Goal: Information Seeking & Learning: Learn about a topic

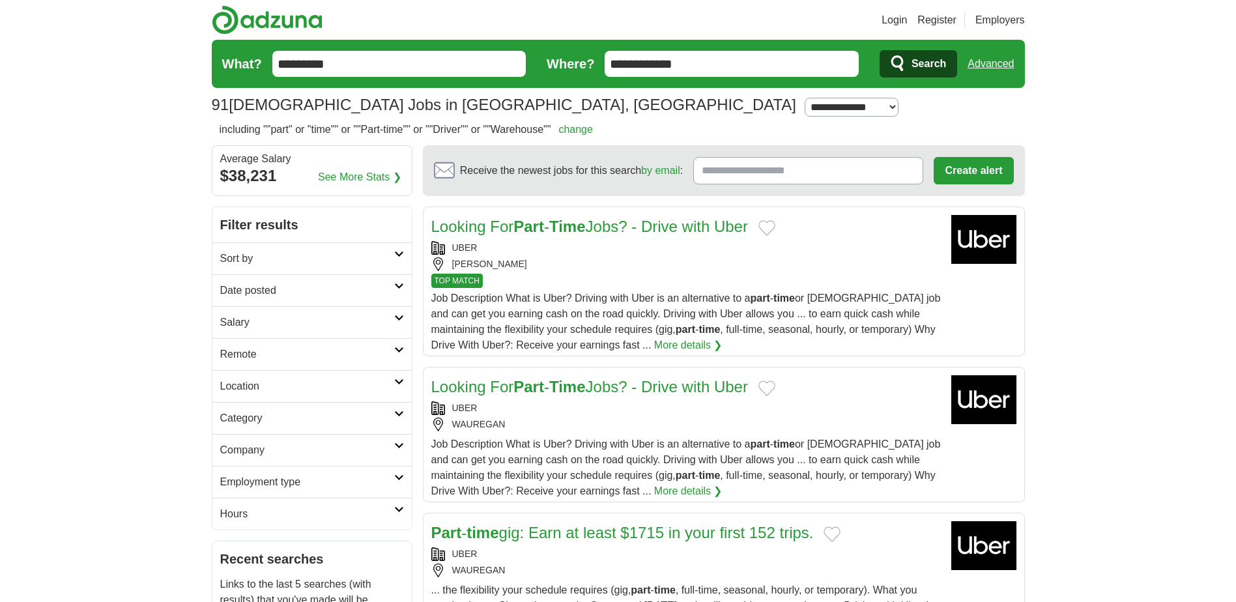
click at [238, 472] on link "Employment type" at bounding box center [311, 482] width 199 height 32
click at [245, 511] on link "Permanent" at bounding box center [245, 512] width 51 height 11
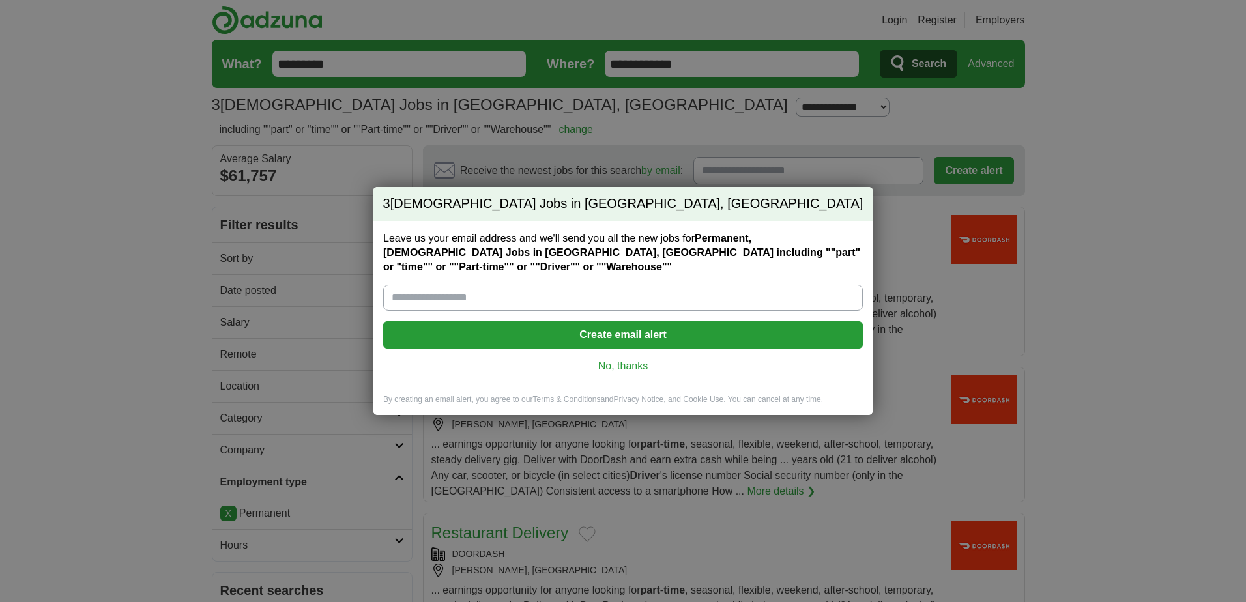
click at [700, 63] on div "3 [DEMOGRAPHIC_DATA] Jobs in [GEOGRAPHIC_DATA], [GEOGRAPHIC_DATA] Leave us your…" at bounding box center [623, 301] width 1246 height 602
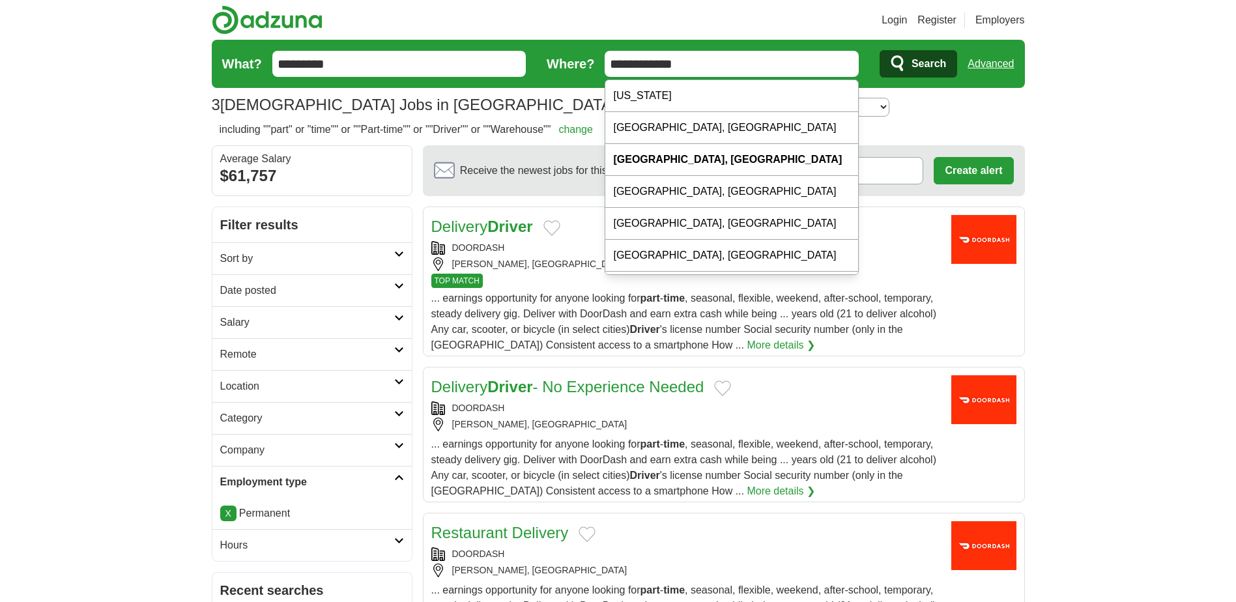
drag, startPoint x: 700, startPoint y: 63, endPoint x: 587, endPoint y: 63, distance: 112.7
click at [587, 63] on form "**********" at bounding box center [618, 64] width 813 height 48
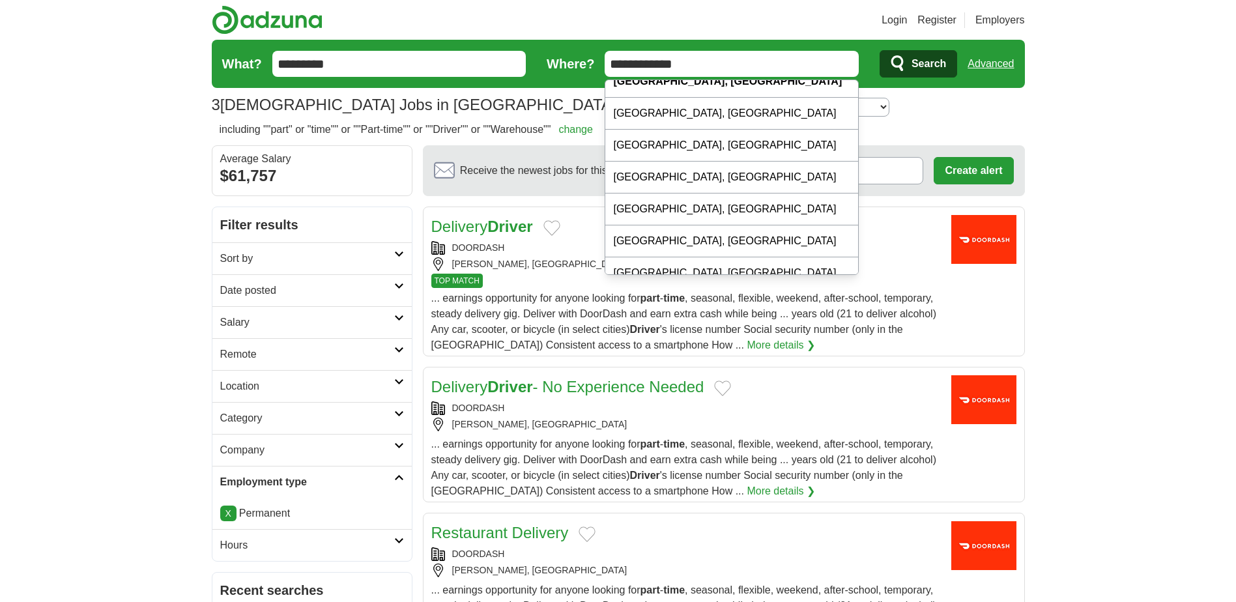
scroll to position [125, 0]
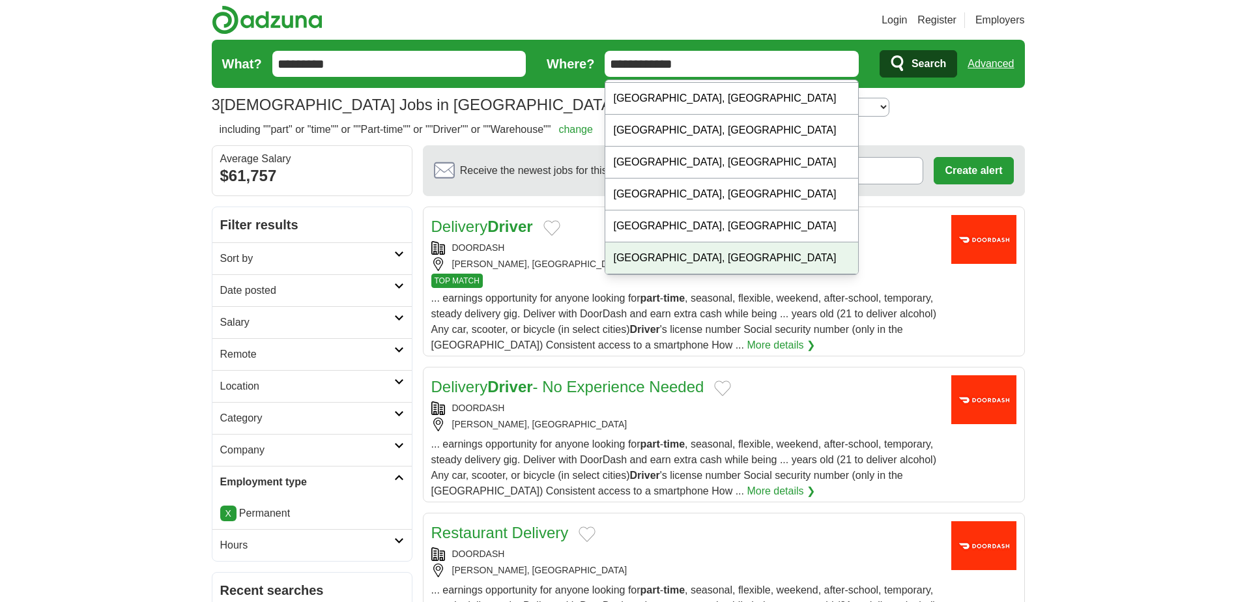
click at [753, 263] on div "Brooklyn, NY" at bounding box center [731, 258] width 253 height 32
type input "**********"
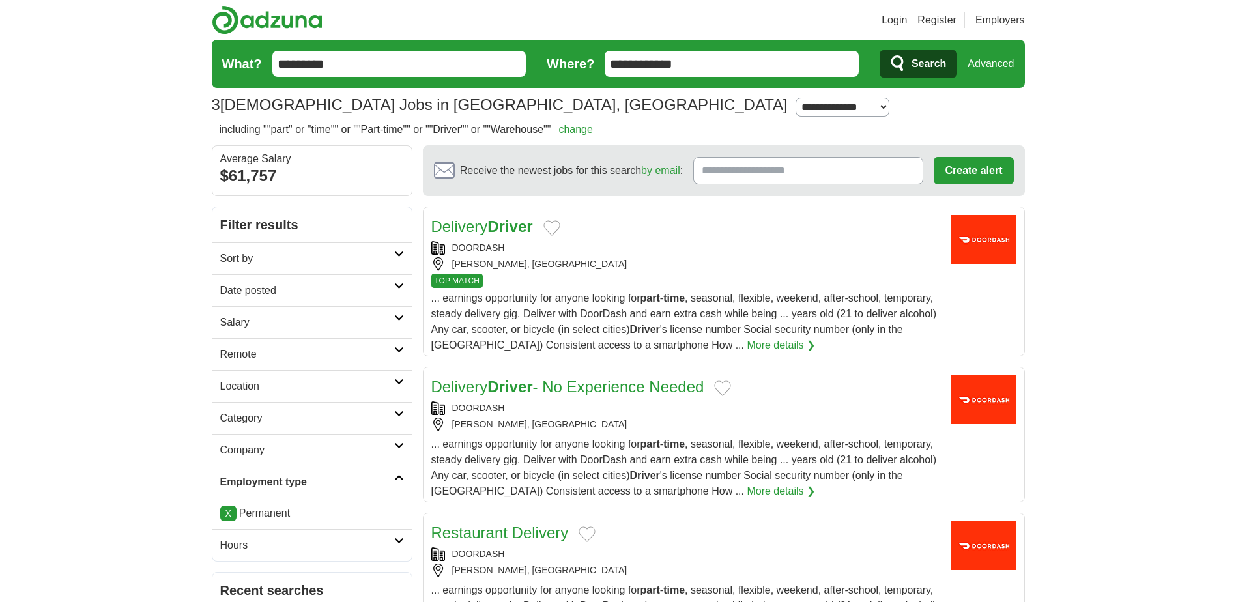
click at [927, 55] on span "Search" at bounding box center [928, 64] width 35 height 26
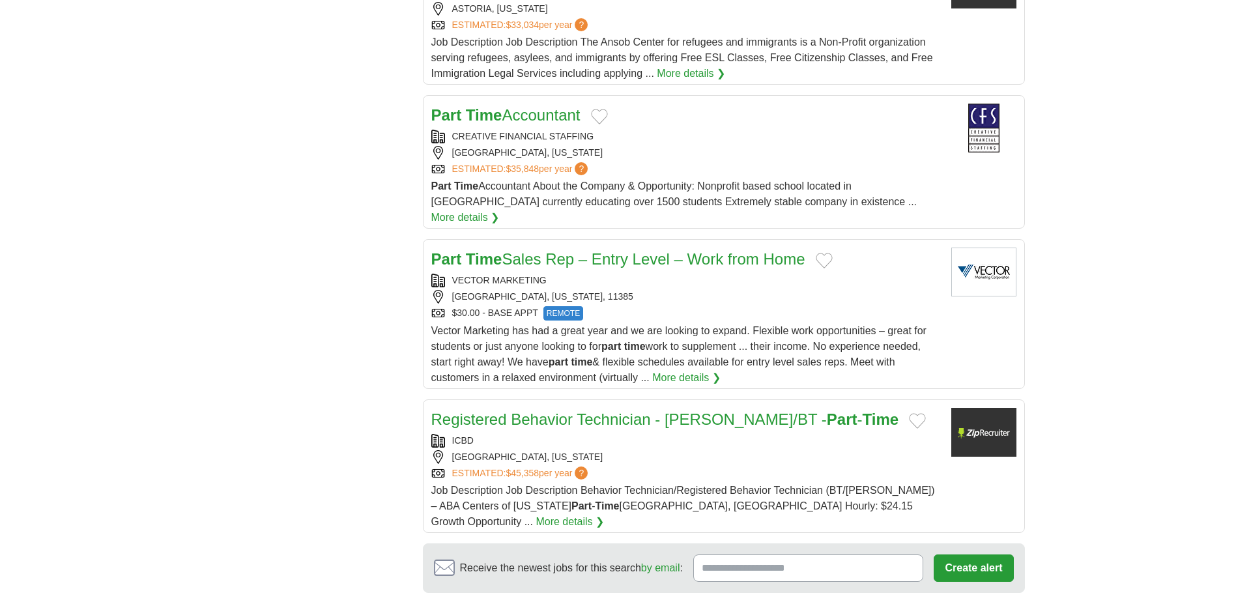
scroll to position [1286, 0]
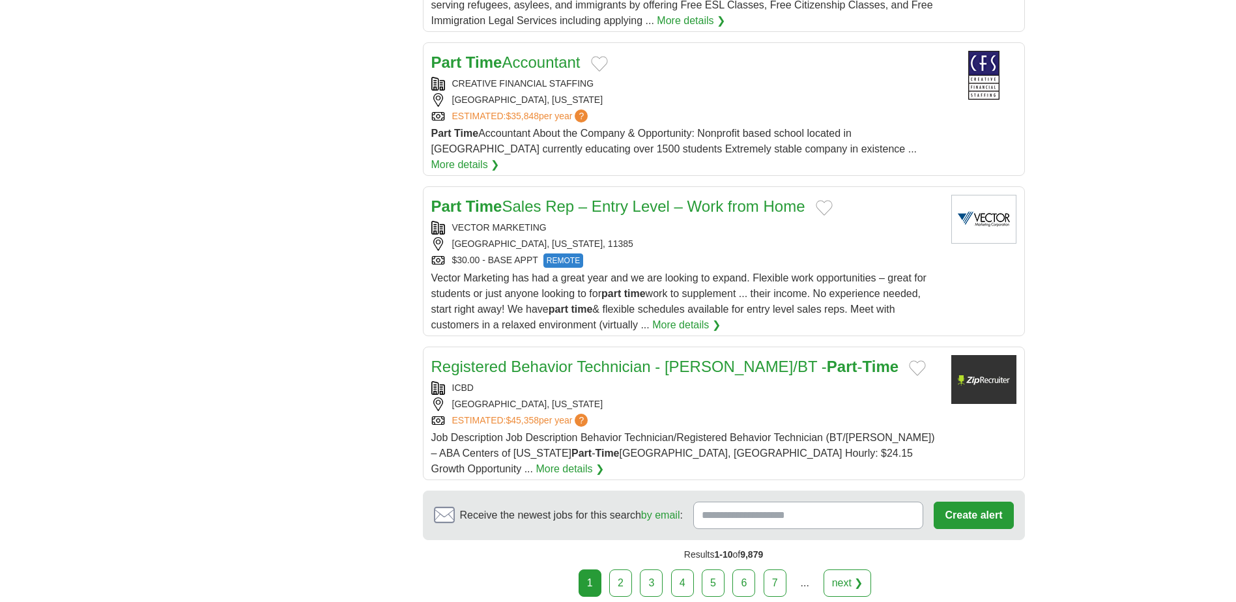
click at [621, 569] on link "2" at bounding box center [620, 582] width 23 height 27
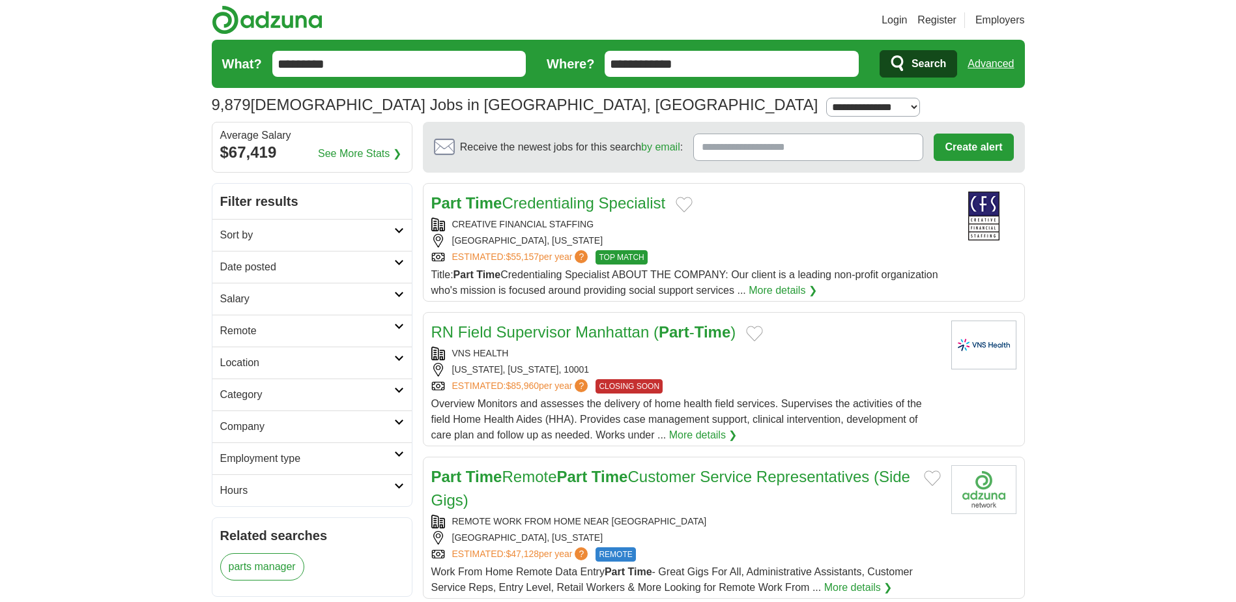
click at [398, 390] on icon at bounding box center [399, 390] width 10 height 7
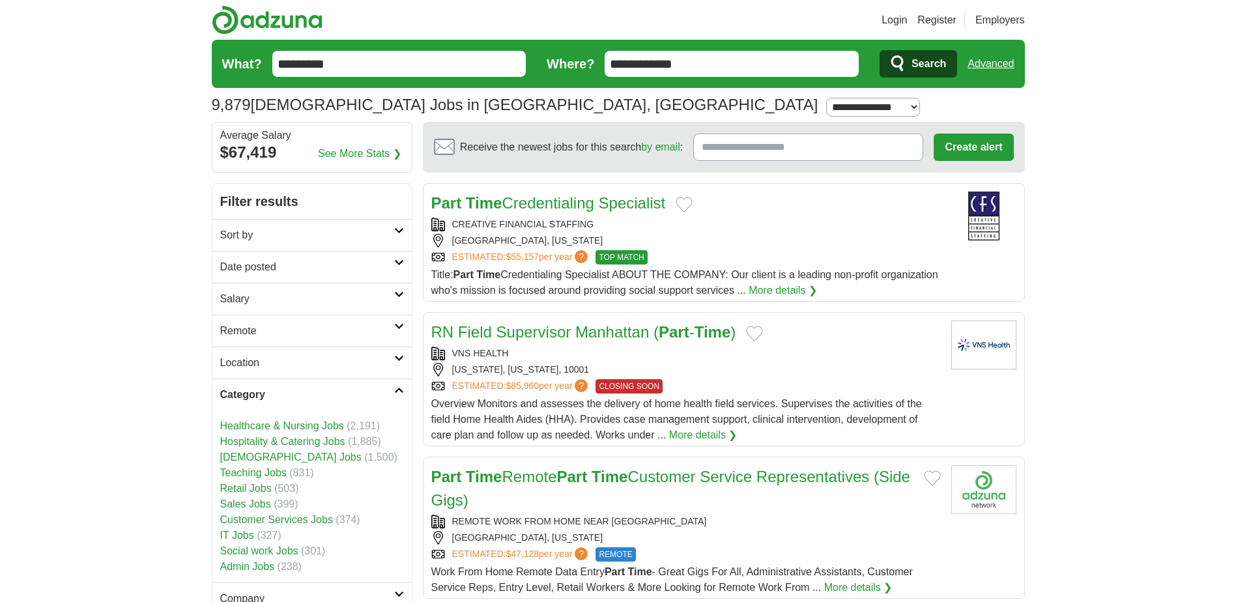
click at [272, 476] on link "Teaching Jobs" at bounding box center [253, 472] width 66 height 11
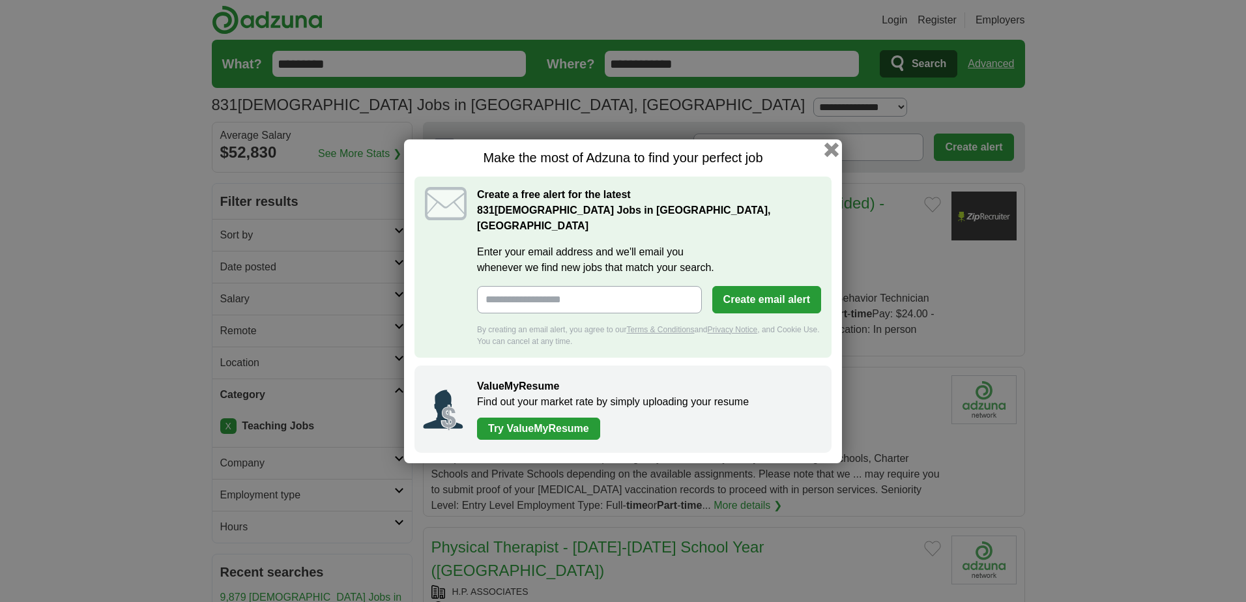
click at [833, 154] on button "button" at bounding box center [831, 149] width 14 height 14
